Goal: Task Accomplishment & Management: Use online tool/utility

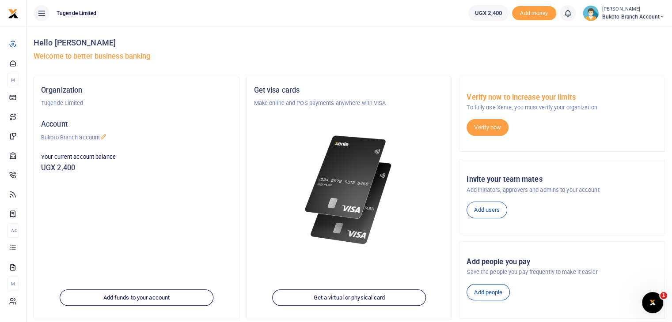
click at [183, 203] on div "Organization Tugende Limited Account Bukoto Branch account Your current account…" at bounding box center [136, 198] width 205 height 242
